Goal: Information Seeking & Learning: Check status

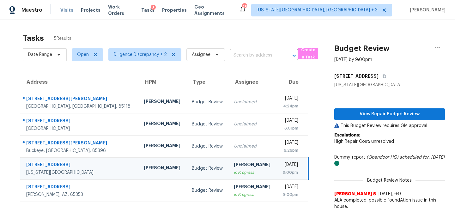
scroll to position [20, 0]
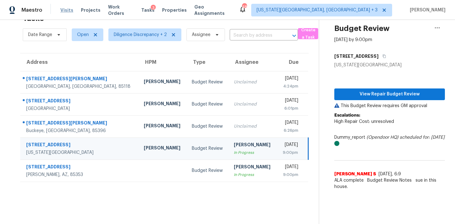
click at [65, 9] on span "Visits" at bounding box center [66, 10] width 13 height 6
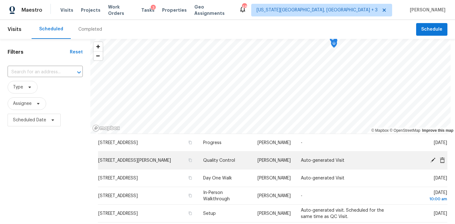
scroll to position [181, 0]
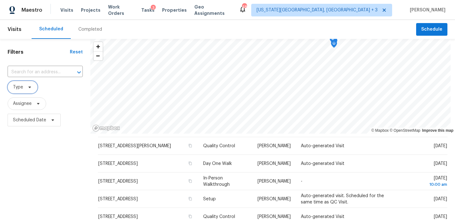
click at [25, 87] on span at bounding box center [28, 87] width 7 height 5
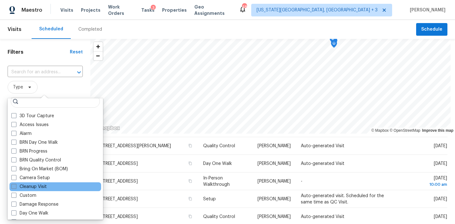
scroll to position [6, 0]
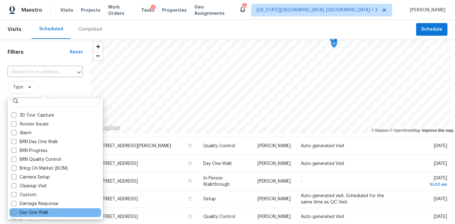
click at [37, 211] on label "Day One Walk" at bounding box center [29, 212] width 37 height 6
click at [15, 211] on input "Day One Walk" at bounding box center [13, 211] width 4 height 4
checkbox input "true"
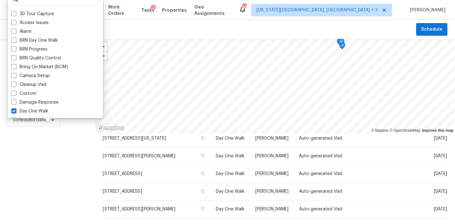
click at [38, 181] on div "Filters Reset ​ Day One Walk Assignee Scheduled Date" at bounding box center [47, 176] width 95 height 274
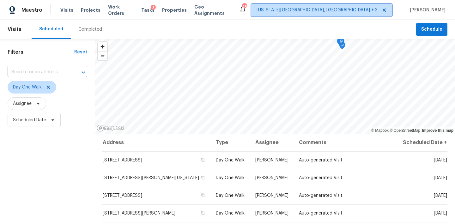
click at [344, 12] on span "[US_STATE][GEOGRAPHIC_DATA], [GEOGRAPHIC_DATA] + 3" at bounding box center [316, 10] width 121 height 6
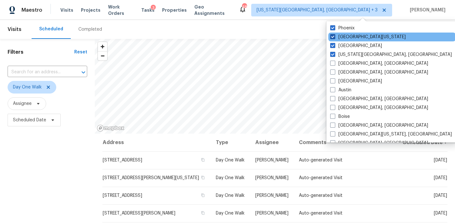
click at [345, 36] on label "[GEOGRAPHIC_DATA][US_STATE]" at bounding box center [367, 37] width 75 height 6
click at [334, 36] on input "[GEOGRAPHIC_DATA][US_STATE]" at bounding box center [332, 36] width 4 height 4
checkbox input "false"
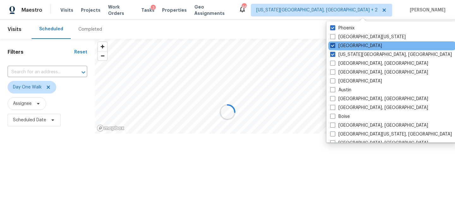
click at [340, 45] on label "[GEOGRAPHIC_DATA]" at bounding box center [356, 46] width 52 height 6
click at [334, 45] on input "[GEOGRAPHIC_DATA]" at bounding box center [332, 45] width 4 height 4
checkbox input "false"
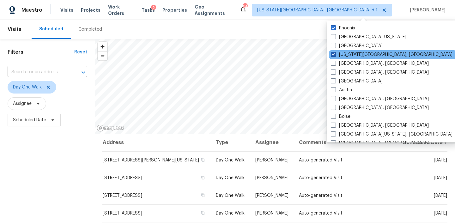
click at [342, 55] on label "[US_STATE][GEOGRAPHIC_DATA], [GEOGRAPHIC_DATA]" at bounding box center [392, 54] width 122 height 6
click at [335, 55] on input "[US_STATE][GEOGRAPHIC_DATA], [GEOGRAPHIC_DATA]" at bounding box center [333, 53] width 4 height 4
checkbox input "false"
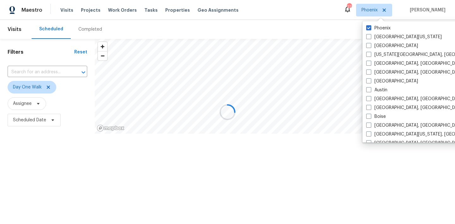
click at [262, 12] on div "Maestro Visits Projects Work Orders Tasks Properties Geo Assignments 27 [PERSON…" at bounding box center [227, 10] width 455 height 20
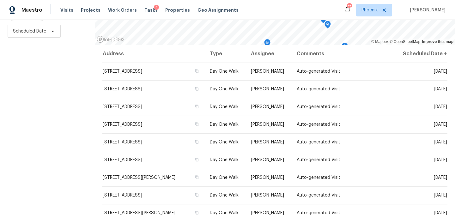
scroll to position [89, 0]
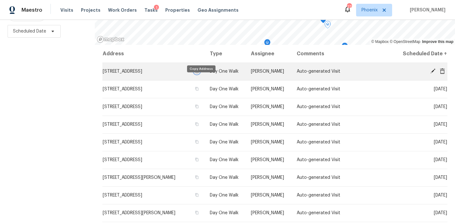
click at [199, 73] on icon "button" at bounding box center [197, 71] width 4 height 4
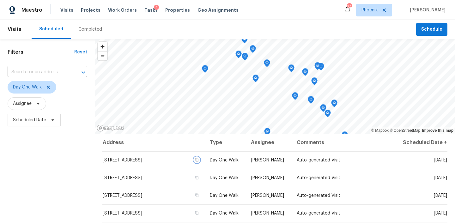
scroll to position [0, 0]
click at [86, 31] on div "Completed" at bounding box center [90, 29] width 24 height 6
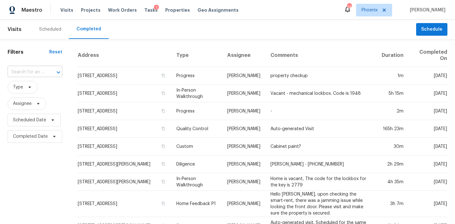
click at [40, 71] on input "text" at bounding box center [26, 72] width 37 height 10
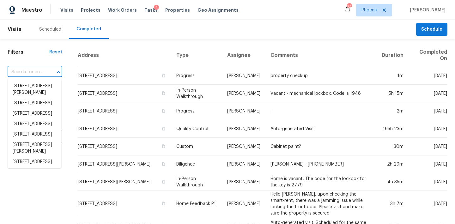
paste input "[STREET_ADDRESS][US_STATE]"
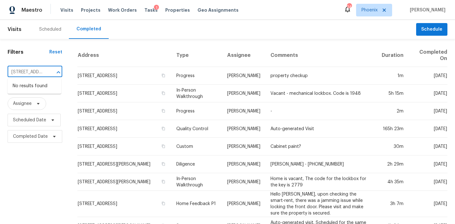
type input "[STREET_ADDRESS][US_STATE]"
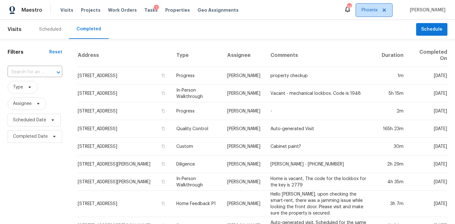
click at [374, 14] on span "Phoenix" at bounding box center [374, 10] width 36 height 13
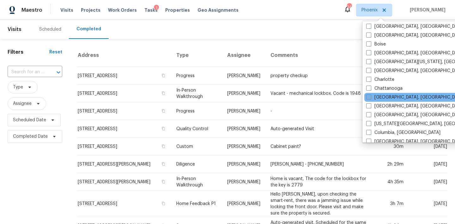
scroll to position [48, 0]
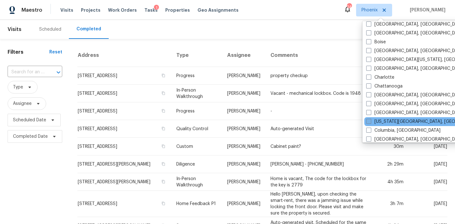
click at [375, 121] on label "[US_STATE][GEOGRAPHIC_DATA], [GEOGRAPHIC_DATA]" at bounding box center [427, 121] width 122 height 6
click at [370, 121] on input "[US_STATE][GEOGRAPHIC_DATA], [GEOGRAPHIC_DATA]" at bounding box center [368, 120] width 4 height 4
checkbox input "true"
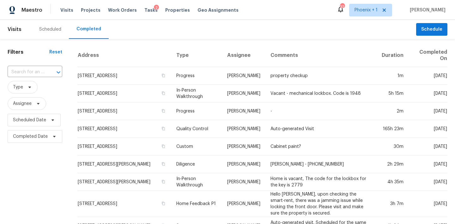
click at [196, 34] on div "Scheduled Completed" at bounding box center [224, 29] width 384 height 19
click at [21, 74] on input "text" at bounding box center [26, 72] width 37 height 10
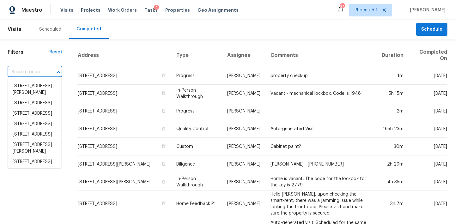
paste input "[STREET_ADDRESS][US_STATE]"
type input "[STREET_ADDRESS][US_STATE]"
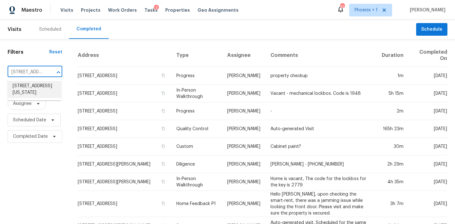
click at [37, 97] on li "[STREET_ADDRESS][US_STATE]" at bounding box center [35, 89] width 54 height 17
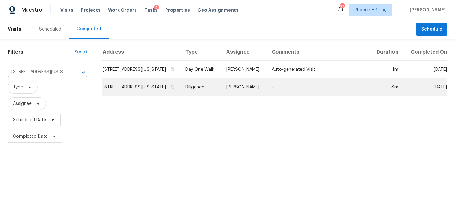
click at [172, 96] on td "[STREET_ADDRESS][US_STATE]" at bounding box center [141, 87] width 78 height 18
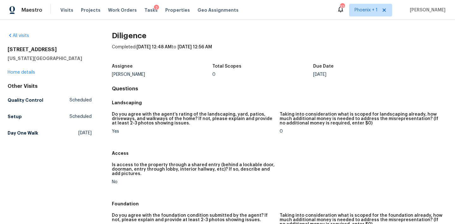
click at [231, 152] on h5 "Access" at bounding box center [279, 153] width 335 height 6
